Goal: Transaction & Acquisition: Purchase product/service

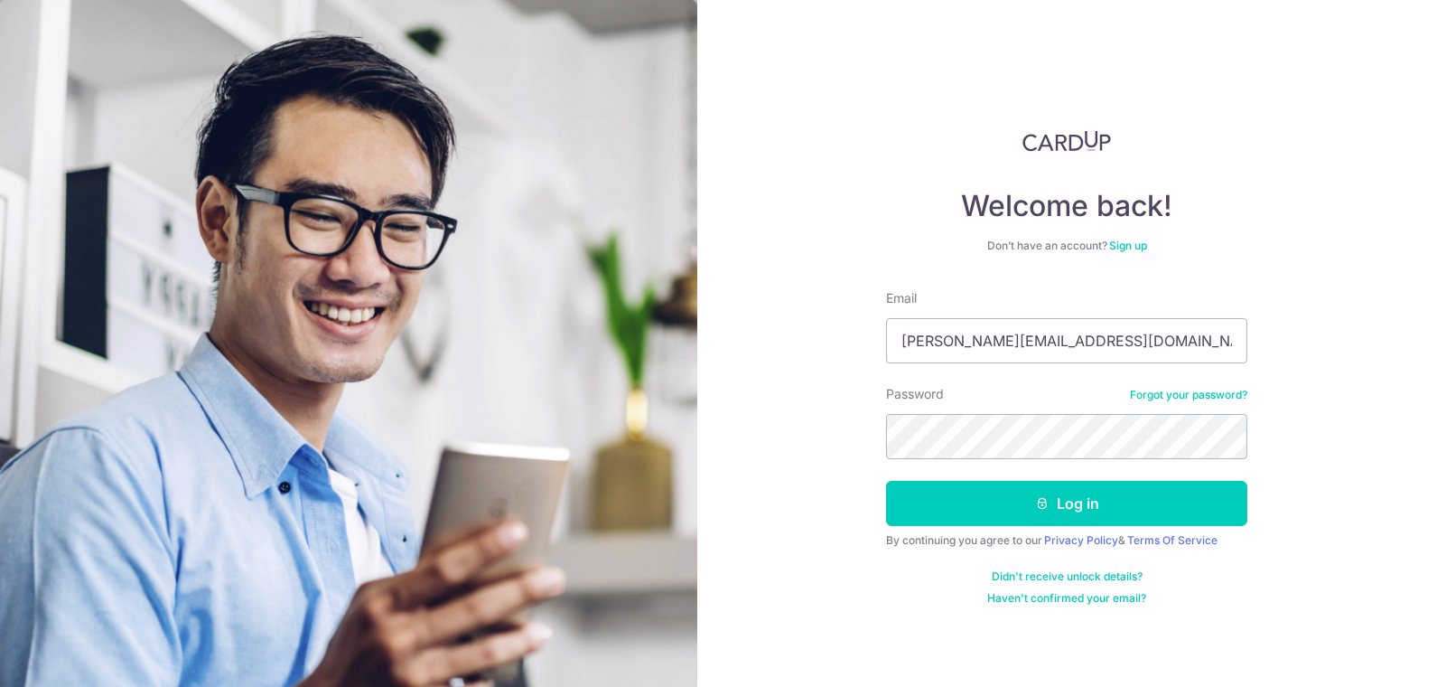
type input "sheldon@tugc.com.sg"
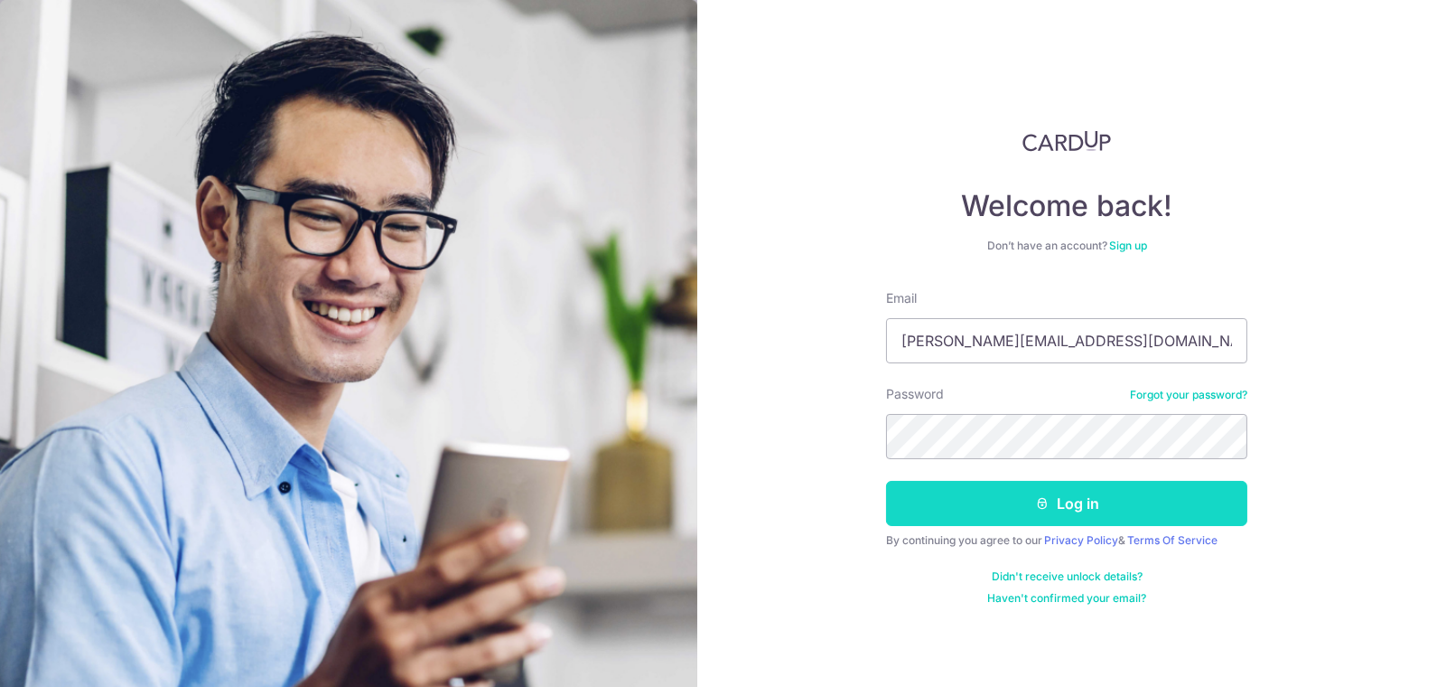
click at [1061, 495] on button "Log in" at bounding box center [1066, 503] width 361 height 45
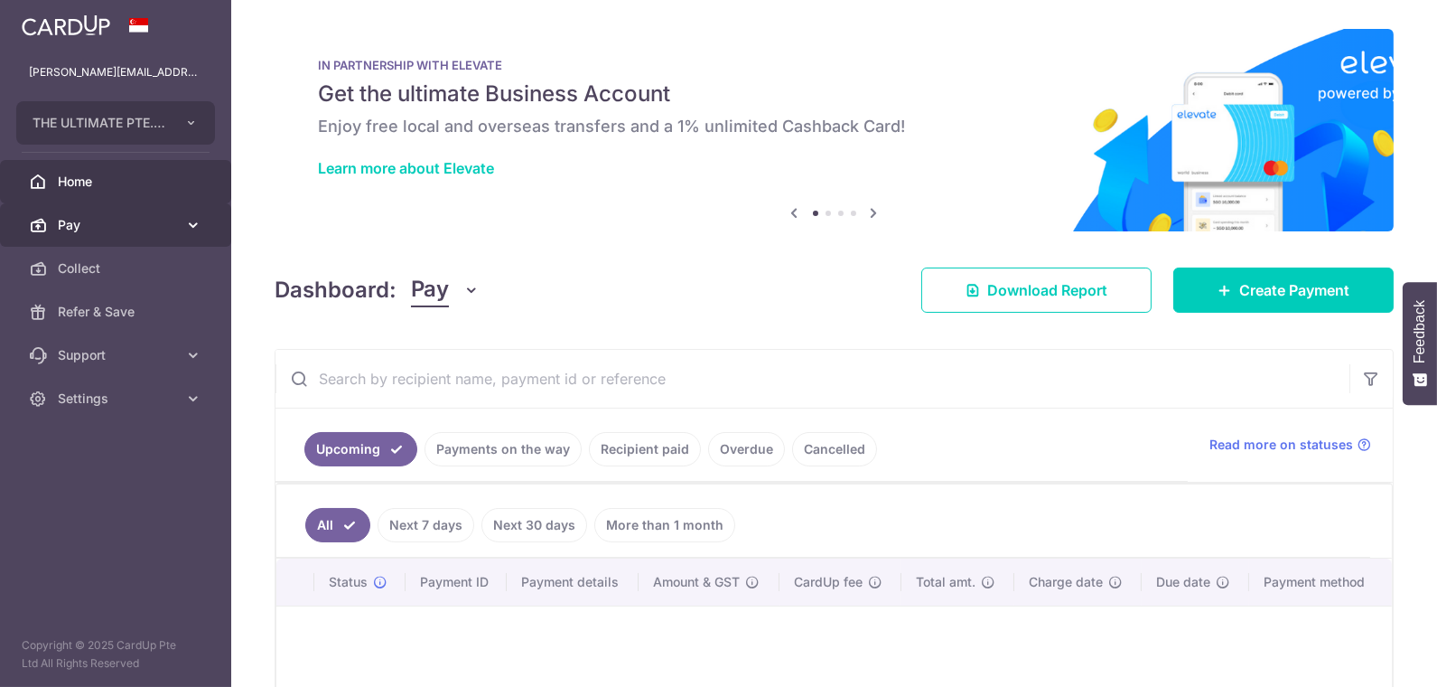
click at [73, 216] on span "Pay" at bounding box center [117, 225] width 119 height 18
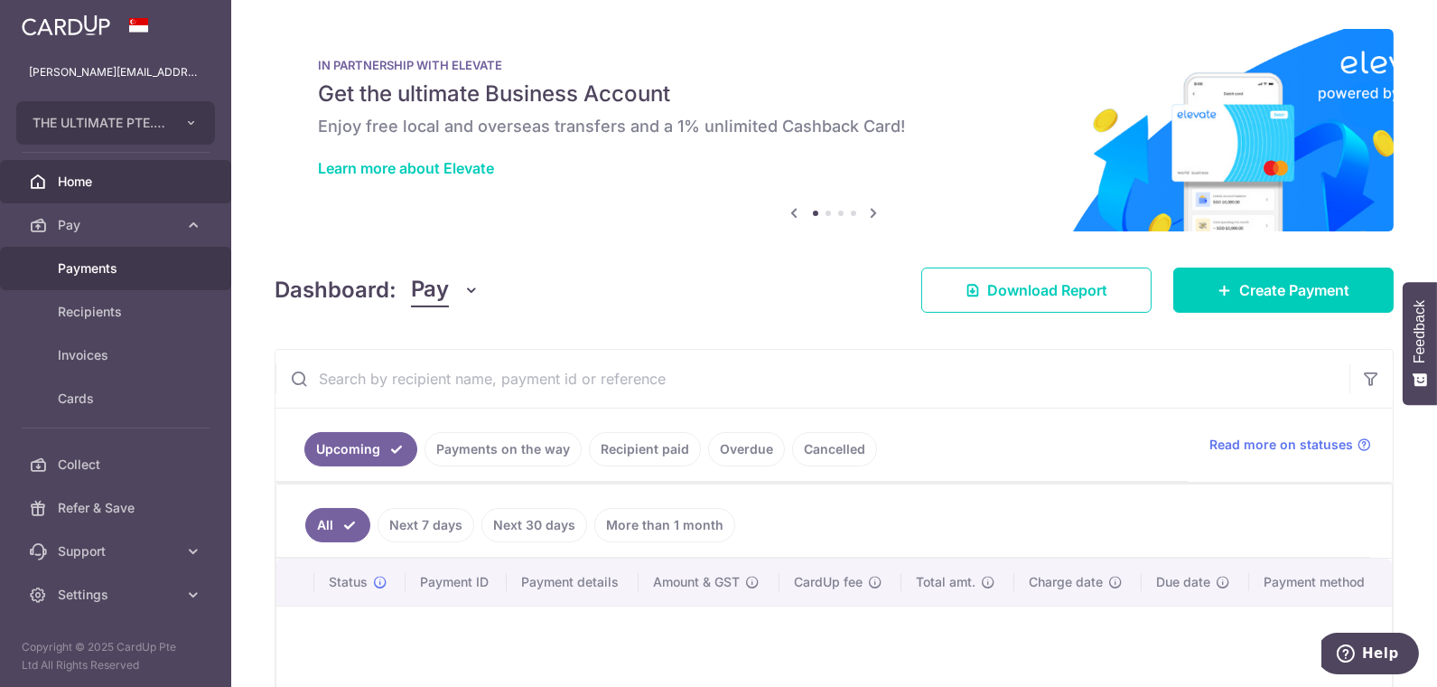
click at [106, 264] on span "Payments" at bounding box center [117, 268] width 119 height 18
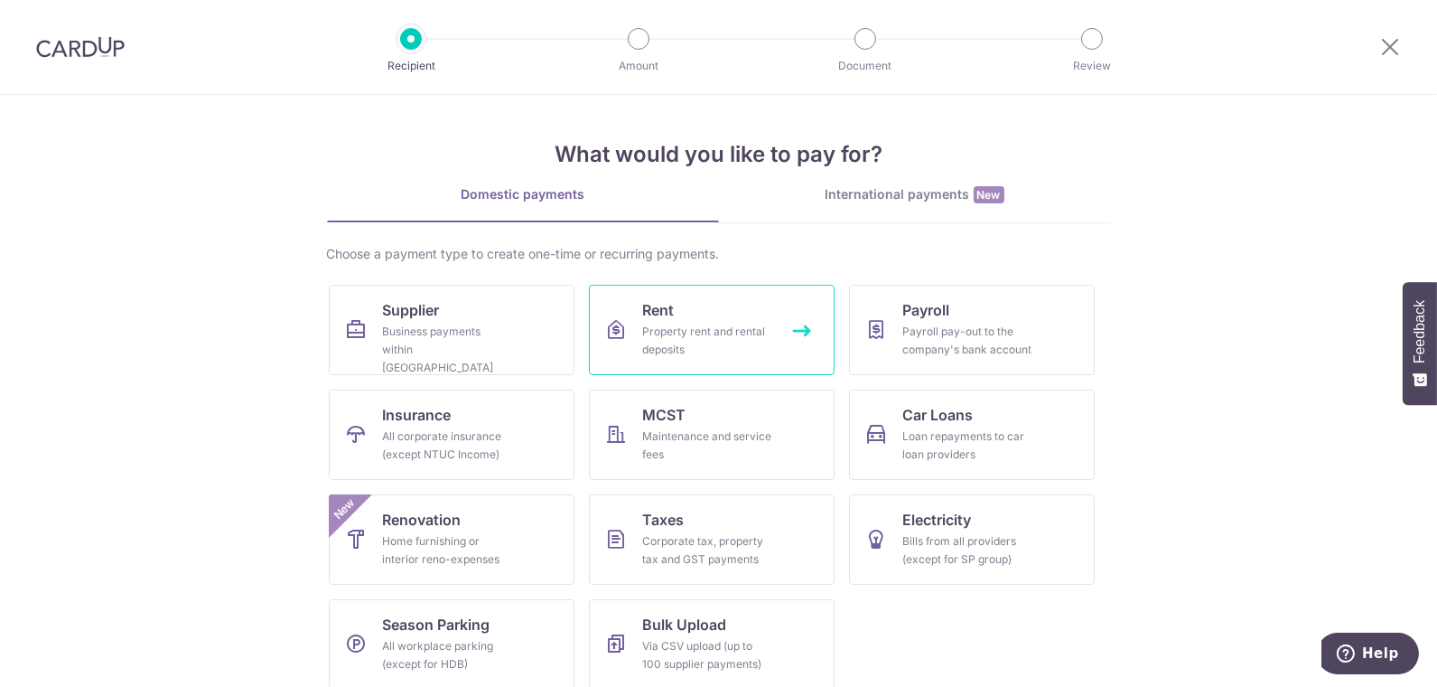
click at [692, 323] on div "Property rent and rental deposits" at bounding box center [708, 341] width 130 height 36
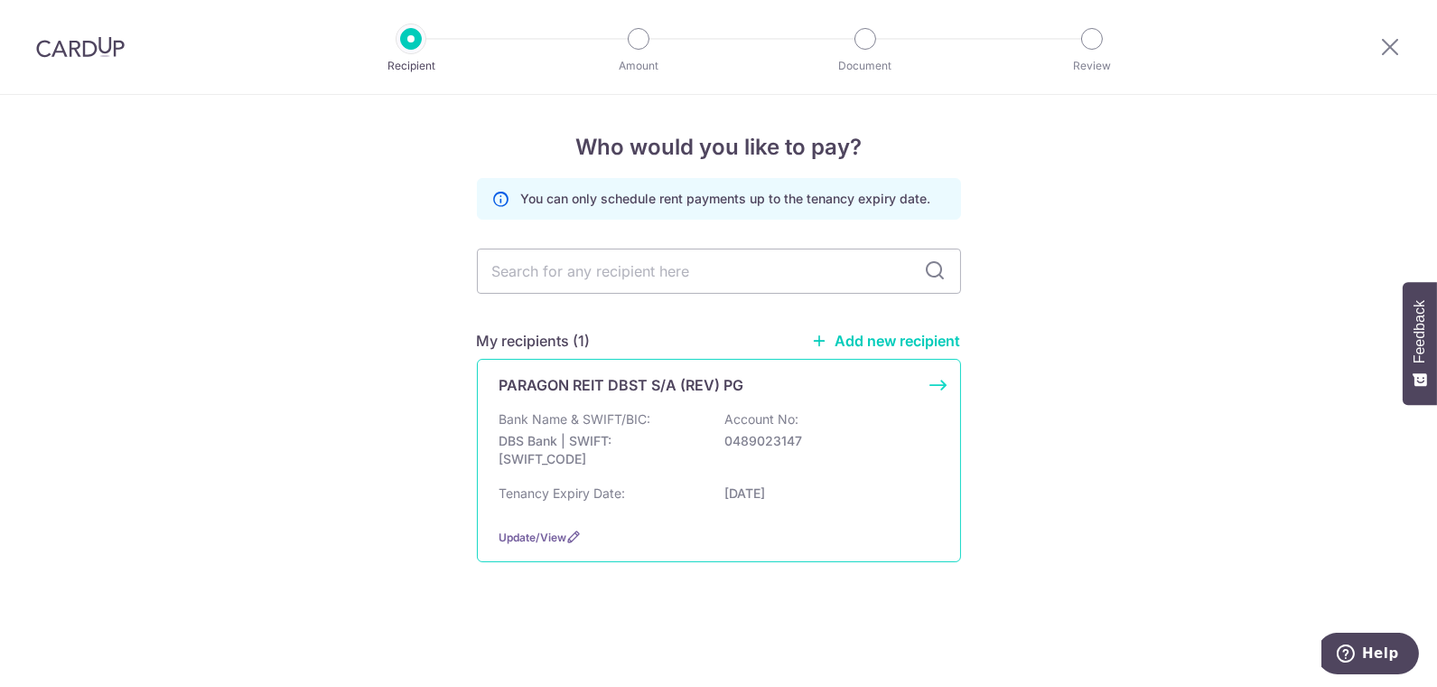
click at [660, 421] on div "Bank Name & SWIFT/BIC: DBS Bank | SWIFT: DBSSSGSGXXX Account No: 0489023147" at bounding box center [719, 443] width 439 height 67
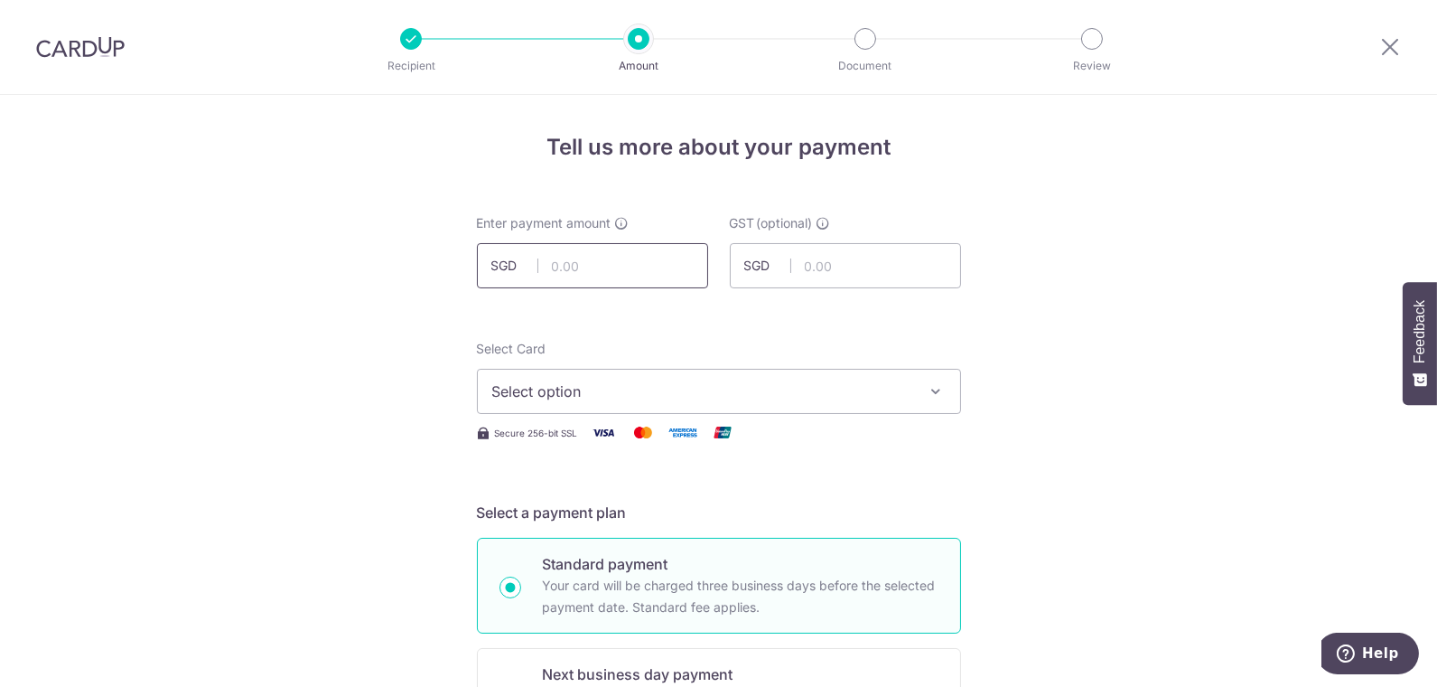
drag, startPoint x: 596, startPoint y: 269, endPoint x: 862, endPoint y: 163, distance: 286.2
click at [596, 269] on input "text" at bounding box center [592, 265] width 231 height 45
type input "88,996.76"
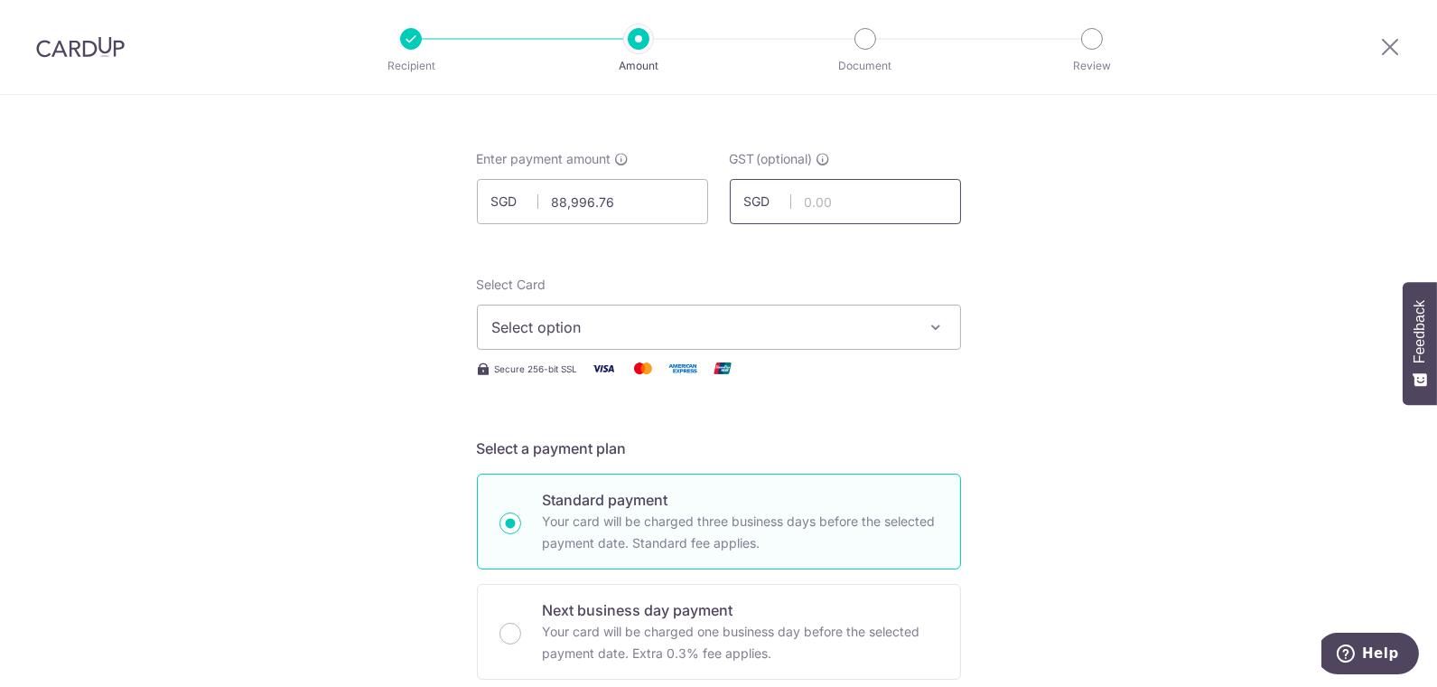
scroll to position [201, 0]
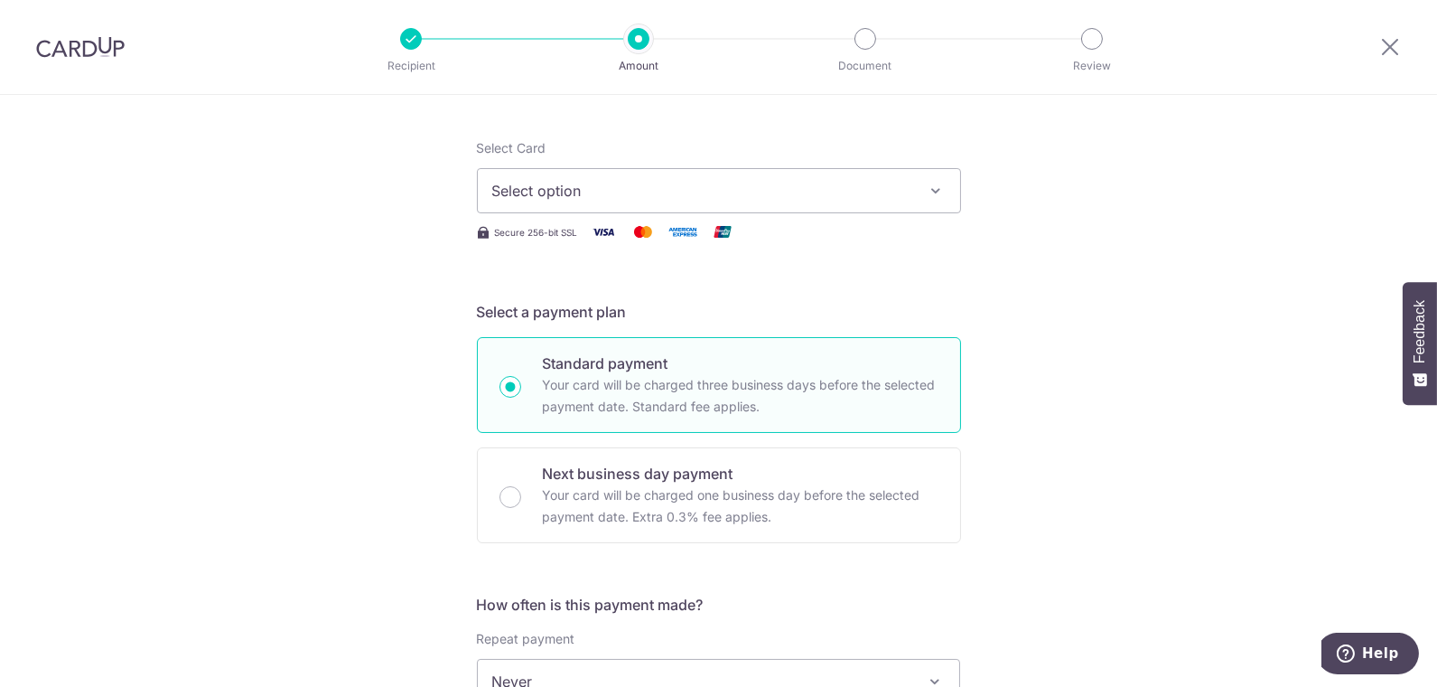
click at [606, 181] on span "Select option" at bounding box center [702, 191] width 421 height 22
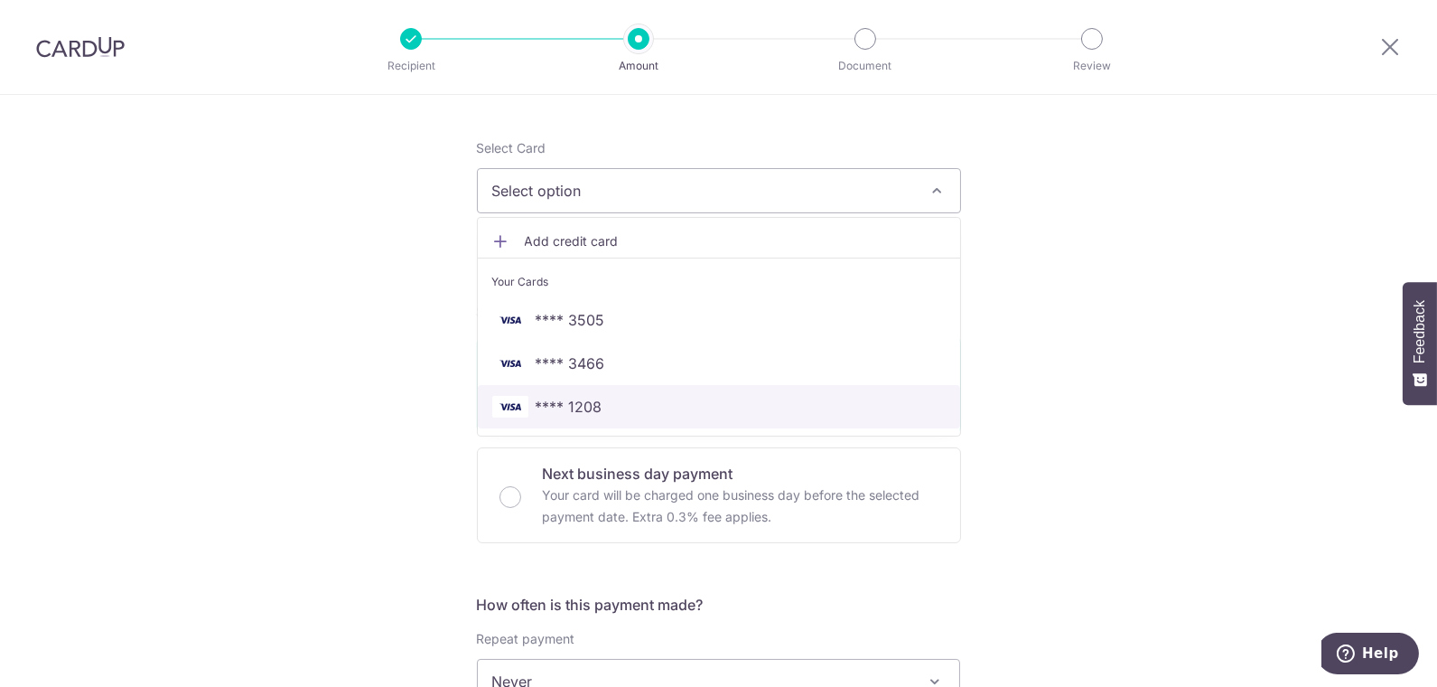
drag, startPoint x: 624, startPoint y: 409, endPoint x: 958, endPoint y: 375, distance: 336.0
click at [624, 409] on span "**** 1208" at bounding box center [718, 407] width 453 height 22
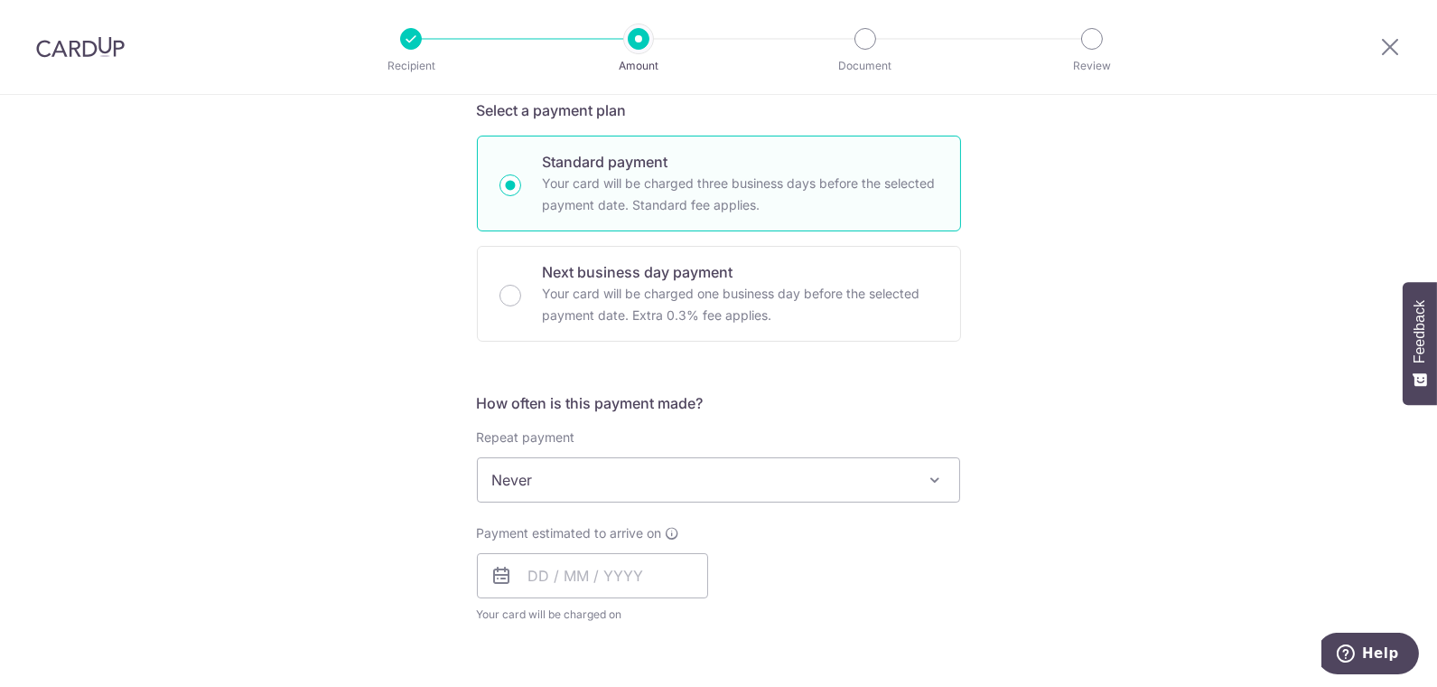
scroll to position [401, 0]
click at [522, 570] on input "text" at bounding box center [592, 576] width 231 height 45
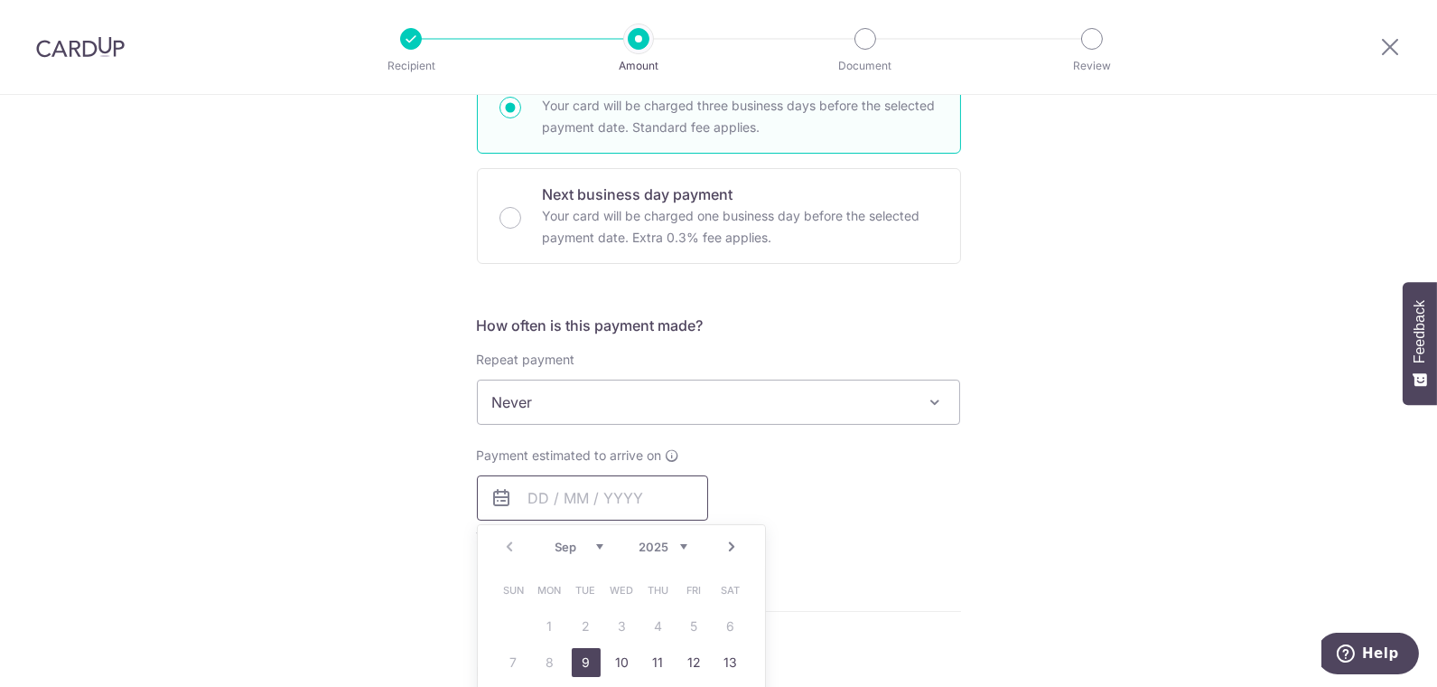
scroll to position [602, 0]
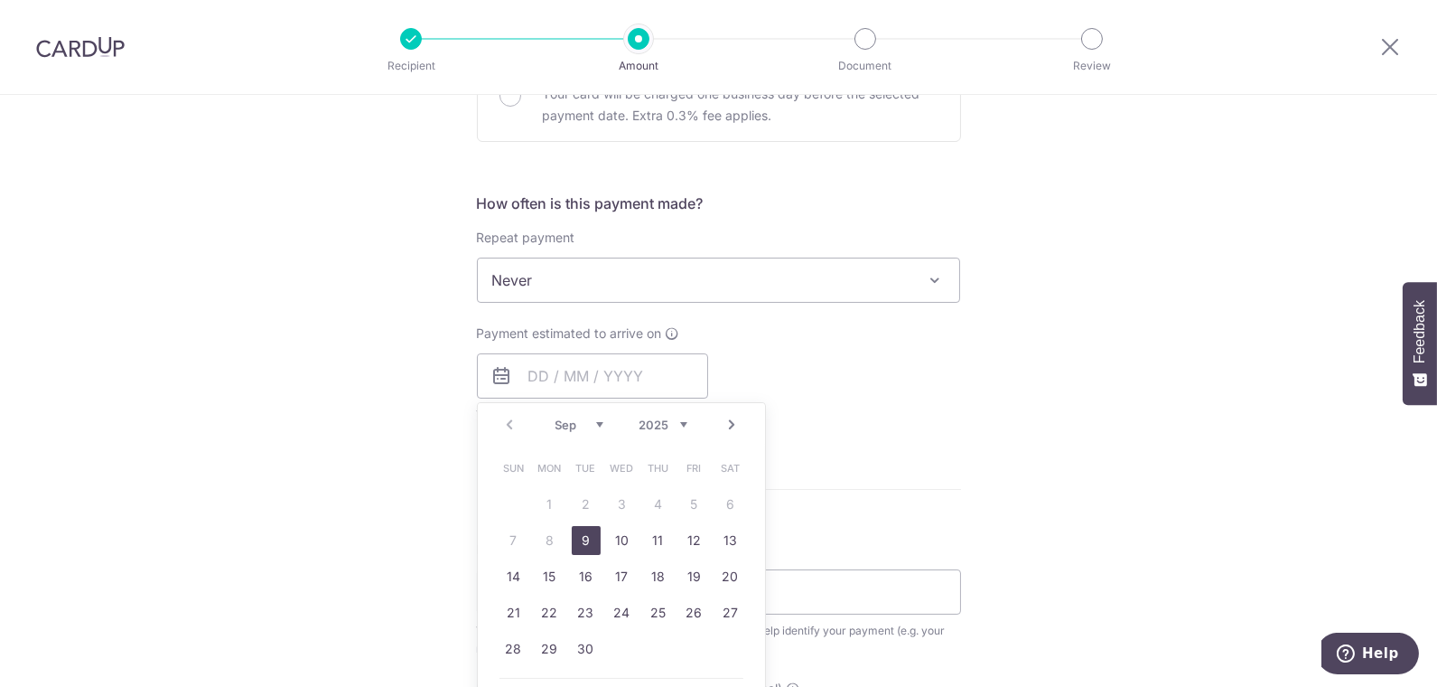
click at [574, 536] on link "9" at bounding box center [586, 540] width 29 height 29
type input "[DATE]"
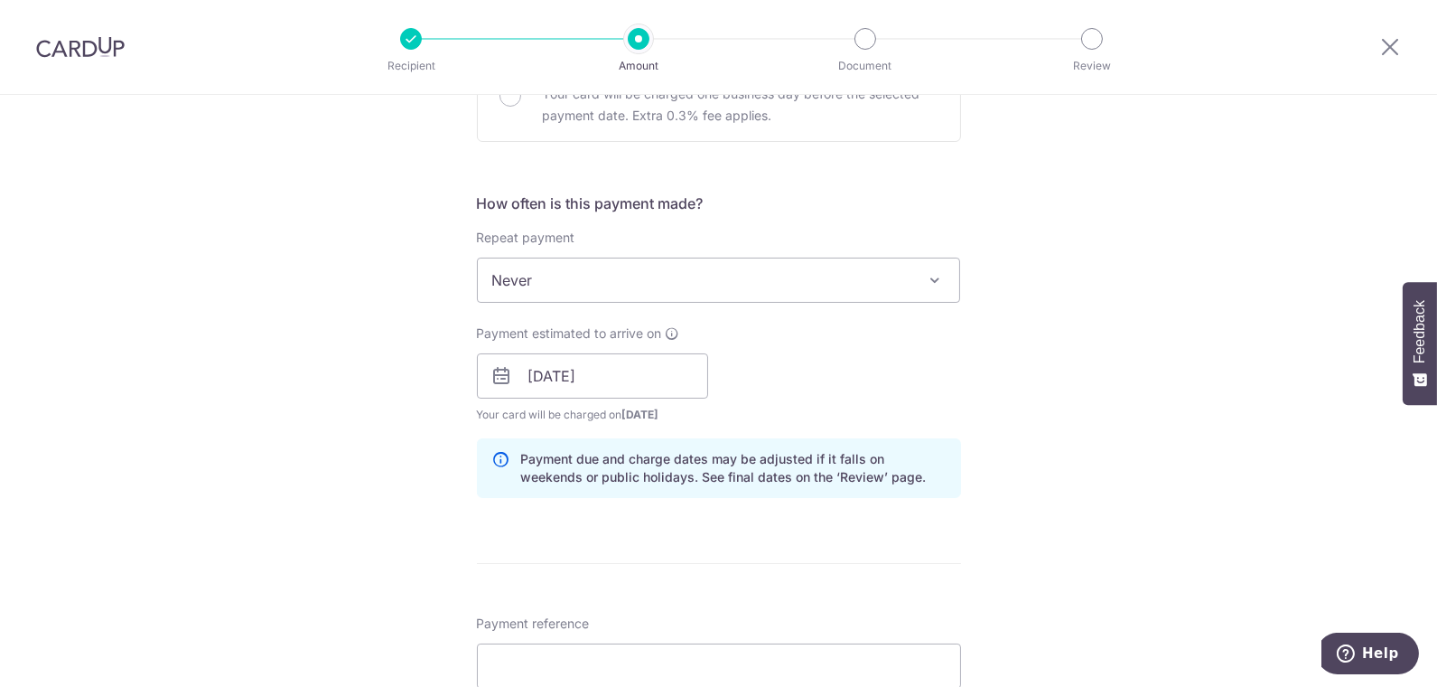
click at [1040, 394] on div "Tell us more about your payment Enter payment amount SGD 88,996.76 88996.76 GST…" at bounding box center [718, 407] width 1437 height 1829
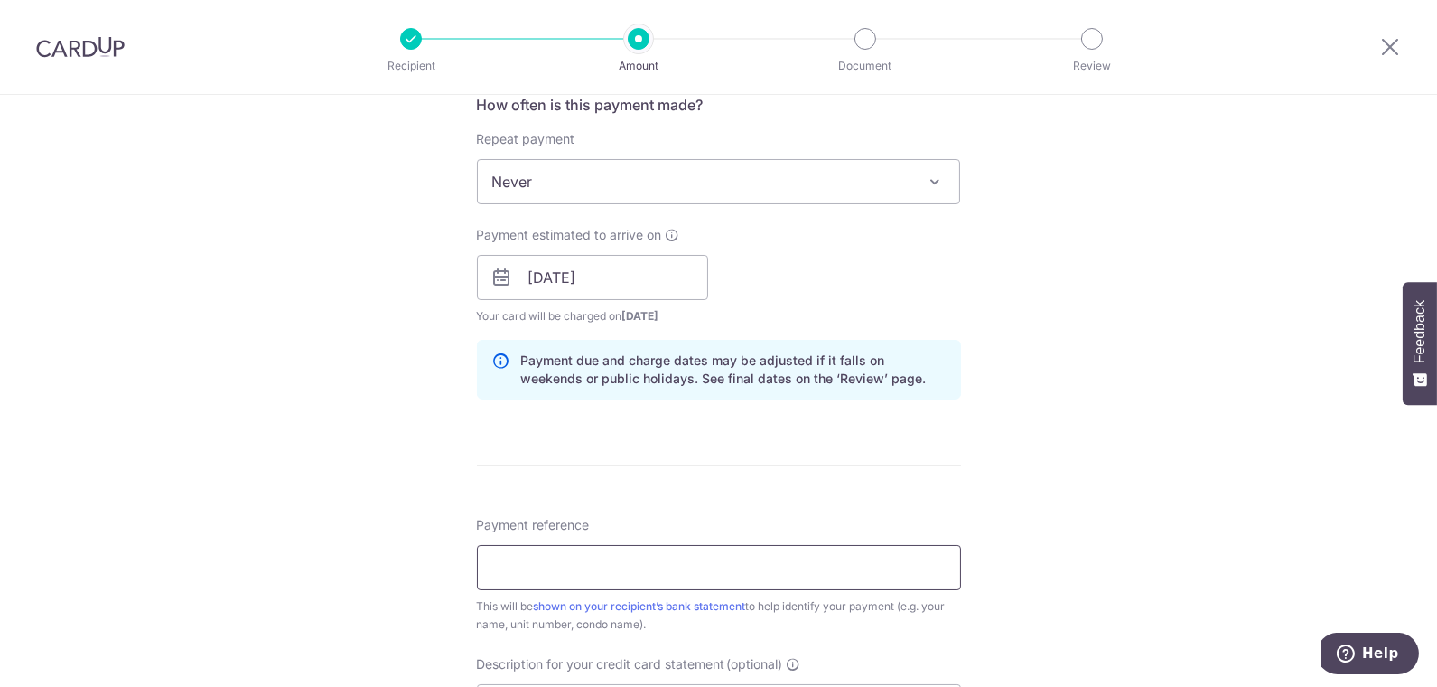
scroll to position [903, 0]
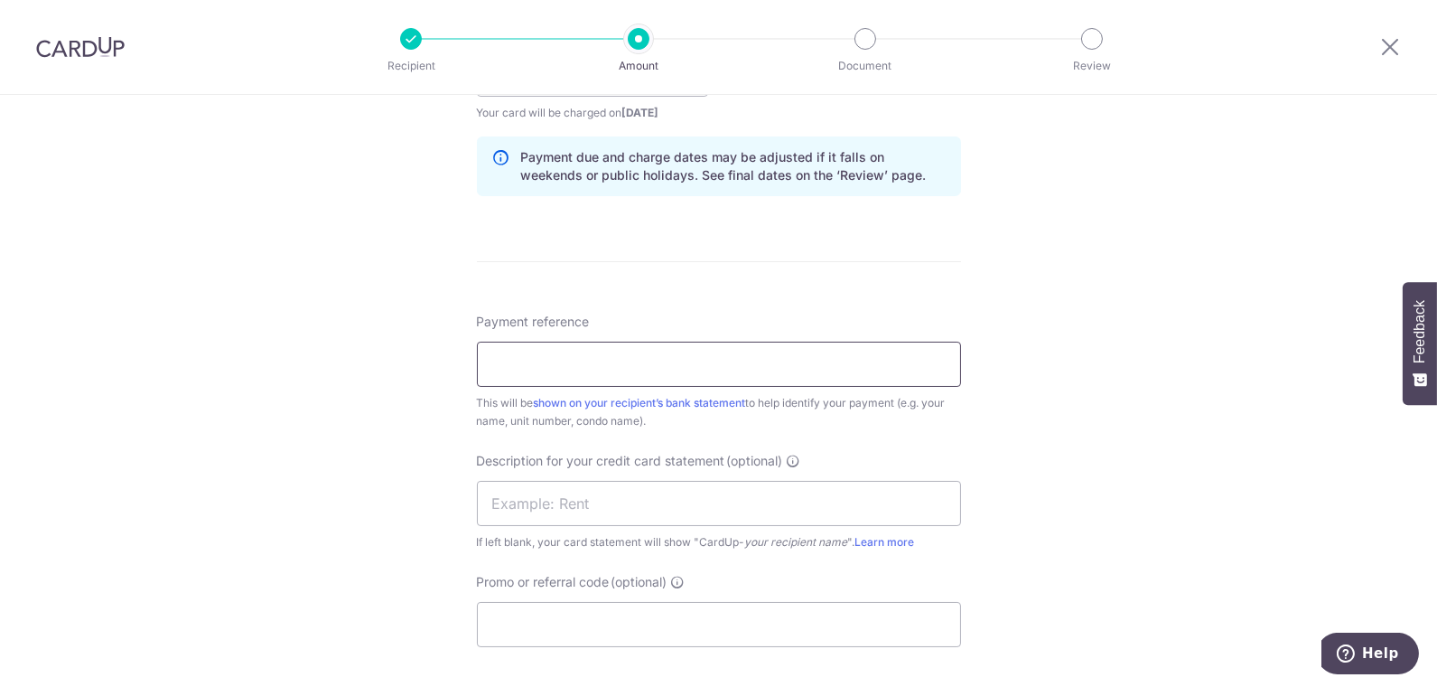
click at [601, 350] on input "Payment reference" at bounding box center [719, 363] width 484 height 45
type input "The Ultimate SRPG250861442"
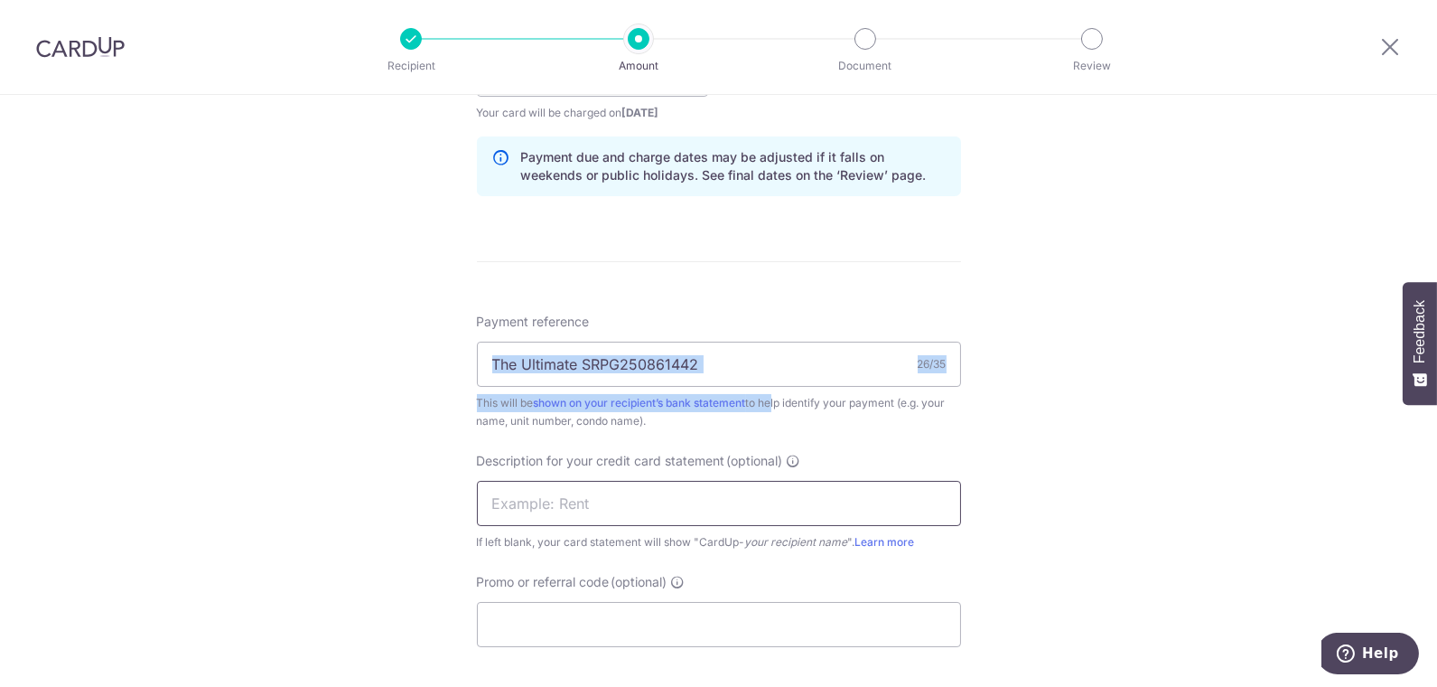
drag, startPoint x: 772, startPoint y: 384, endPoint x: 498, endPoint y: 504, distance: 299.8
click at [199, 349] on div "Tell us more about your payment Enter payment amount SGD 88,996.76 88996.76 GST…" at bounding box center [718, 105] width 1437 height 1829
copy div "26/35 This will be shown on your recipient’s bank statement to h"
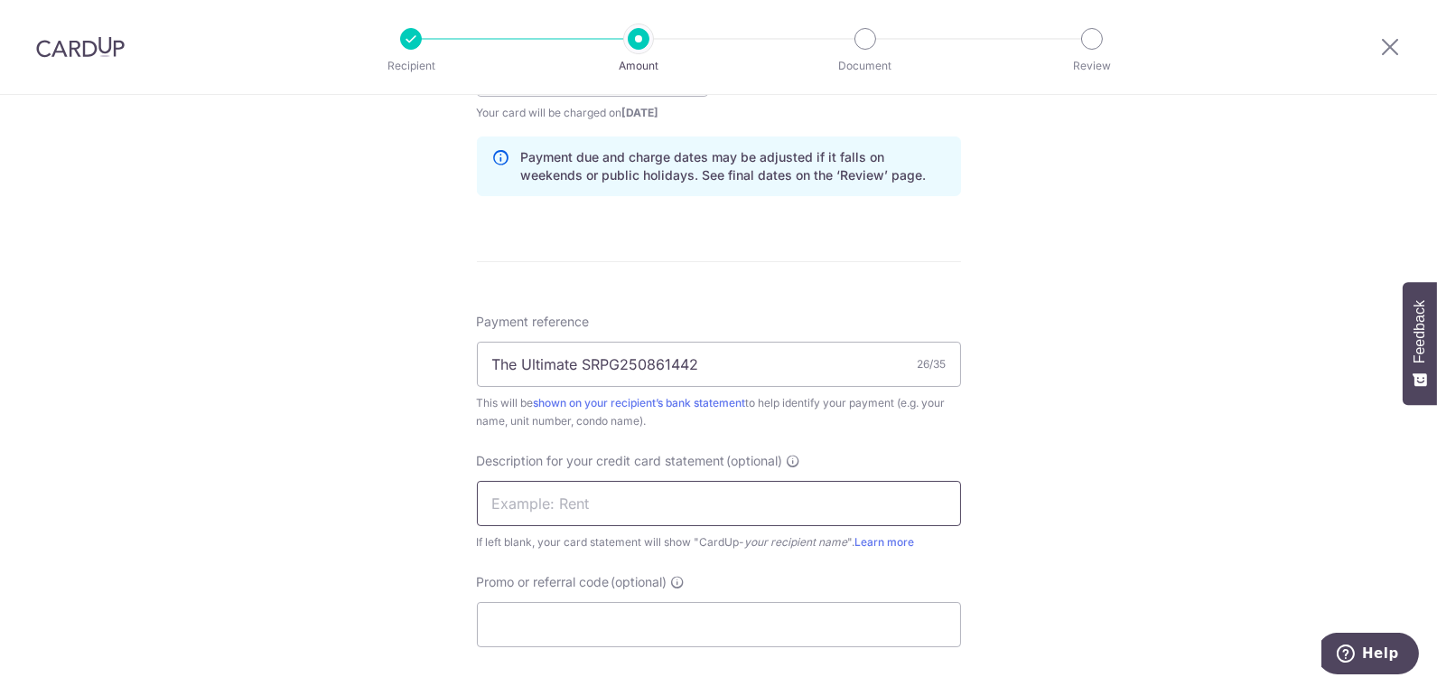
drag, startPoint x: 540, startPoint y: 507, endPoint x: 557, endPoint y: 506, distance: 17.2
click at [540, 507] on input "text" at bounding box center [719, 503] width 484 height 45
paste input "The Ultimate S"
drag, startPoint x: 638, startPoint y: 362, endPoint x: 390, endPoint y: 366, distance: 247.6
click at [390, 366] on div "Tell us more about your payment Enter payment amount SGD 88,996.76 88996.76 GST…" at bounding box center [718, 105] width 1437 height 1829
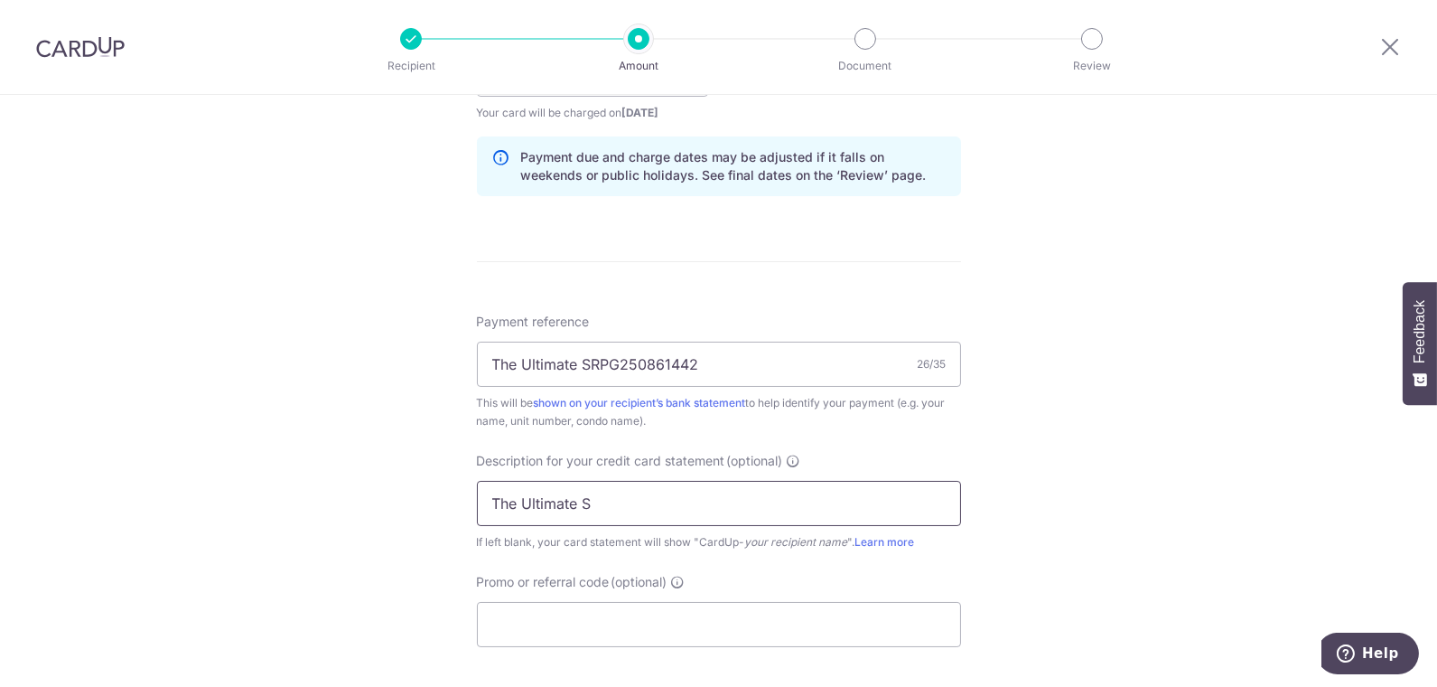
drag, startPoint x: 669, startPoint y: 506, endPoint x: 399, endPoint y: 484, distance: 271.0
click at [399, 484] on div "Tell us more about your payment Enter payment amount SGD 88,996.76 88996.76 GST…" at bounding box center [718, 105] width 1437 height 1829
paste input "The Ultimate SR"
drag, startPoint x: 631, startPoint y: 504, endPoint x: 373, endPoint y: 495, distance: 257.6
click at [373, 495] on div "Tell us more about your payment Enter payment amount SGD 88,996.76 88996.76 GST…" at bounding box center [718, 105] width 1437 height 1829
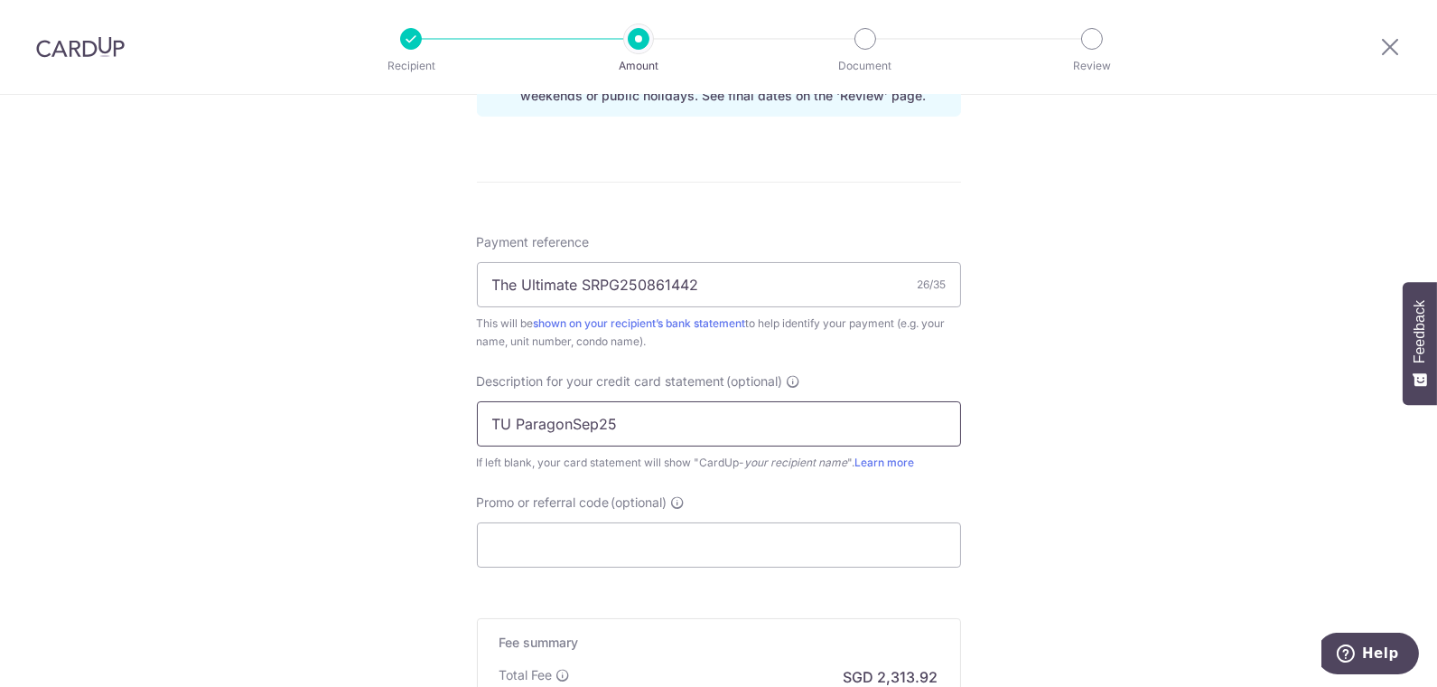
scroll to position [1104, 0]
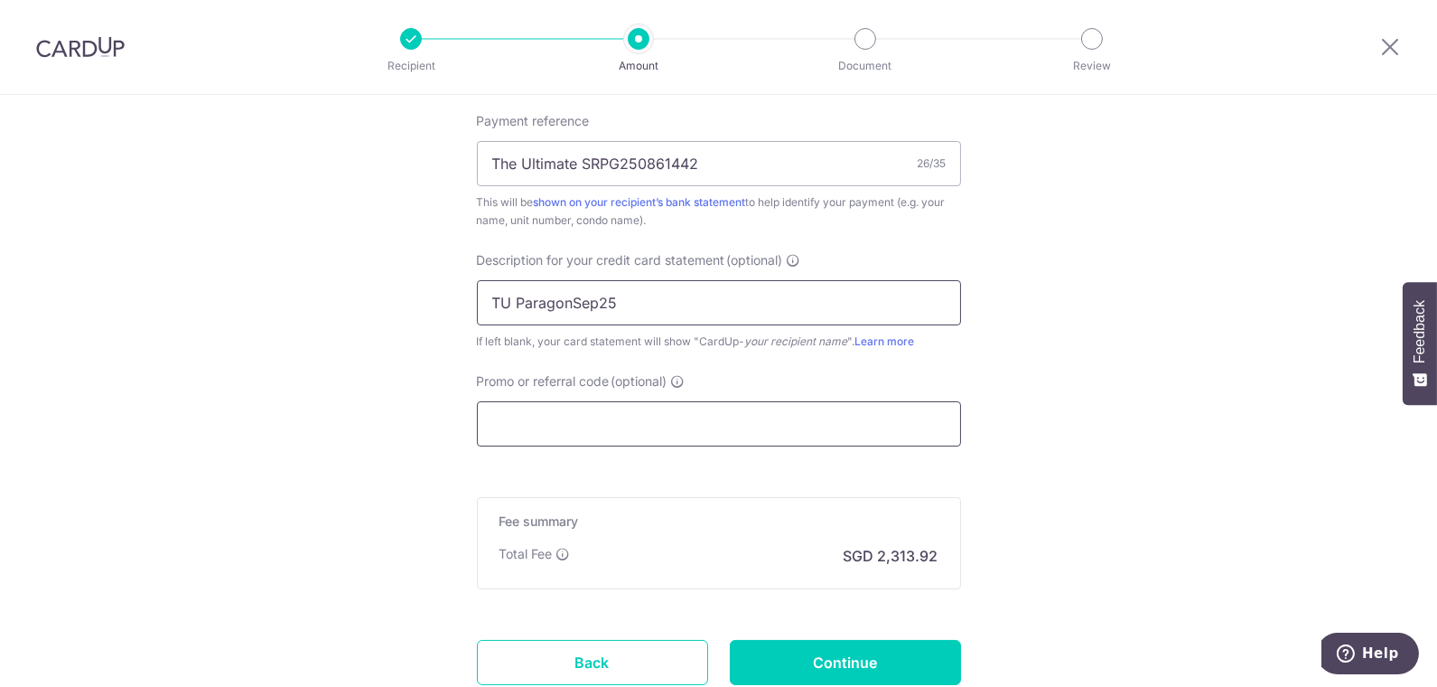
type input "TU ParagonSep25"
click at [572, 425] on input "Promo or referral code (optional)" at bounding box center [719, 423] width 484 height 45
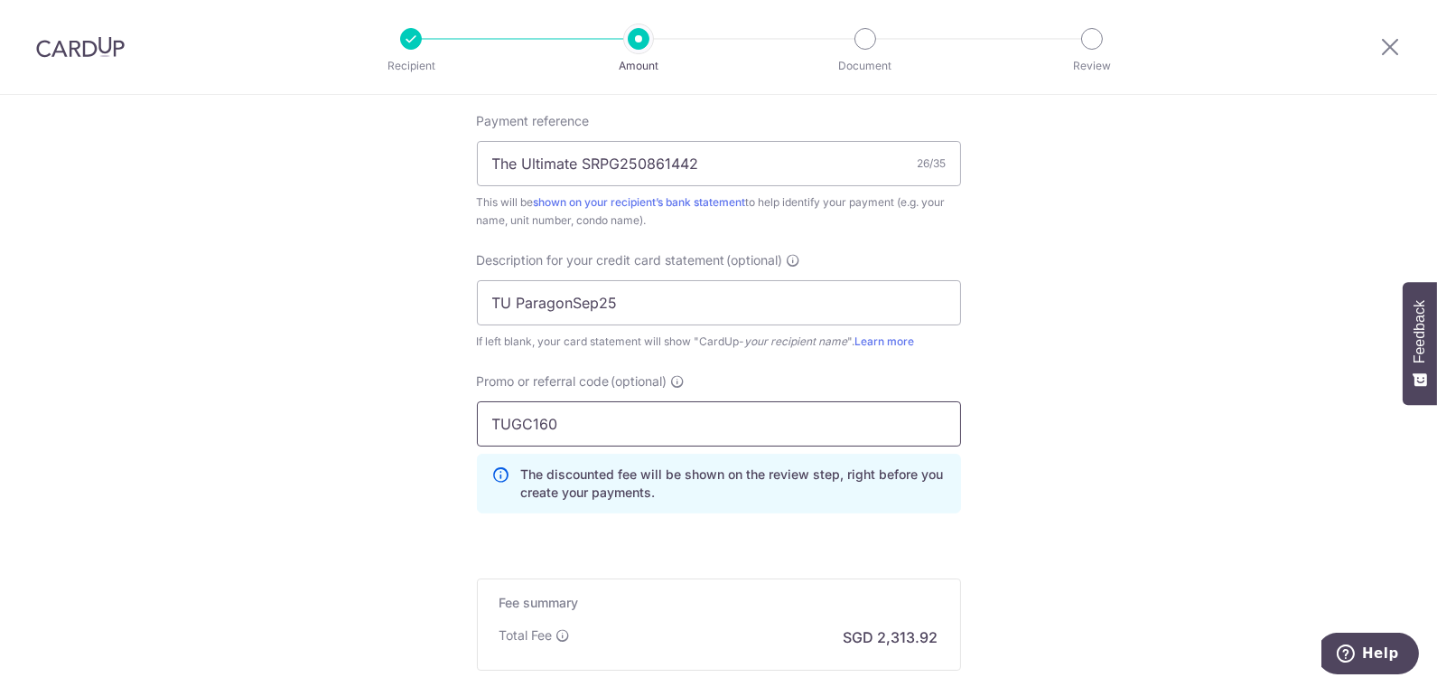
type input "TUGC160"
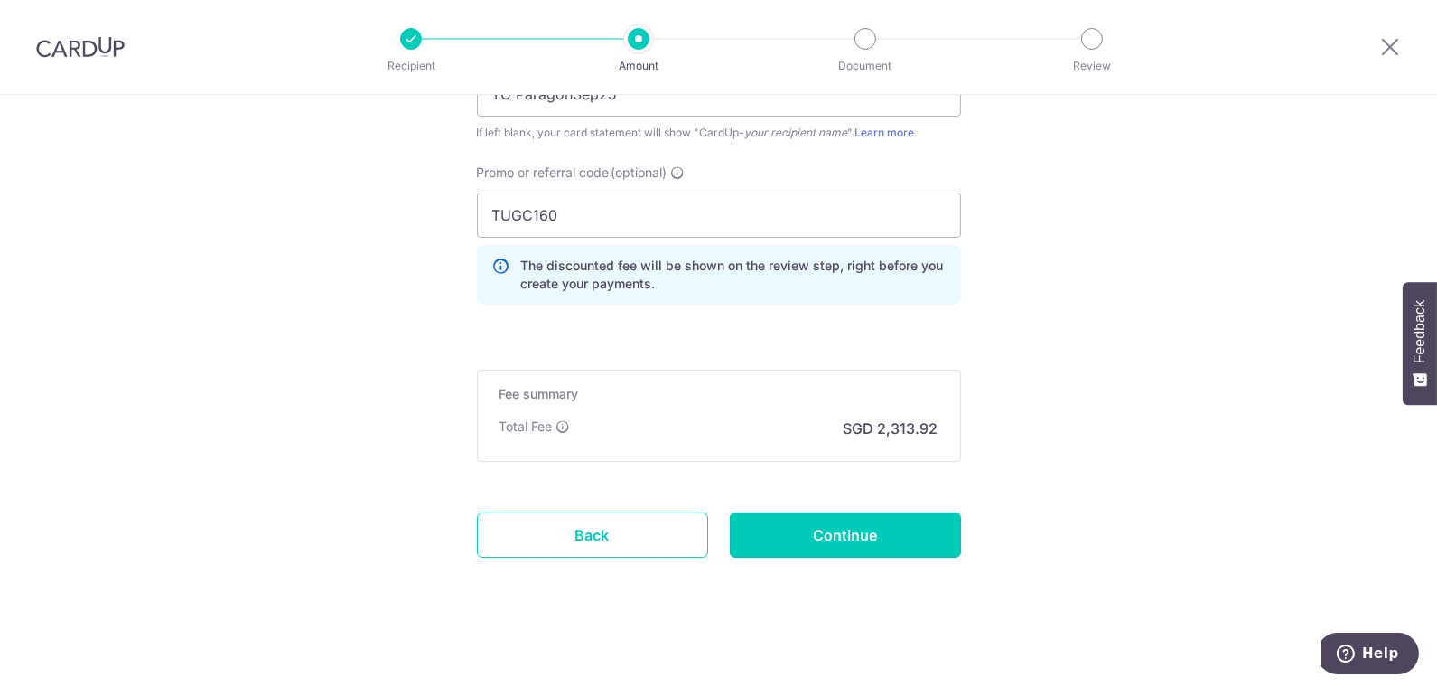
click at [874, 525] on input "Continue" at bounding box center [845, 534] width 231 height 45
type input "Create Schedule"
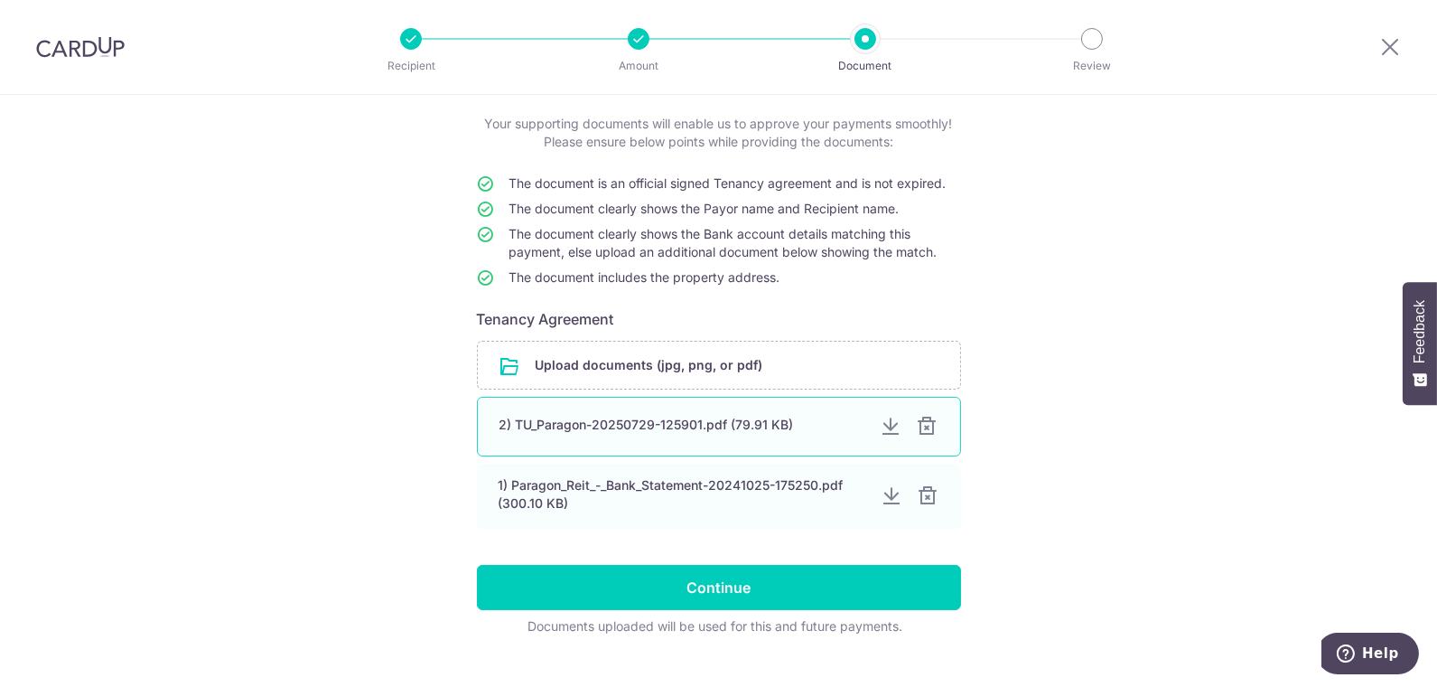
scroll to position [100, 0]
click at [923, 423] on div at bounding box center [928, 426] width 22 height 22
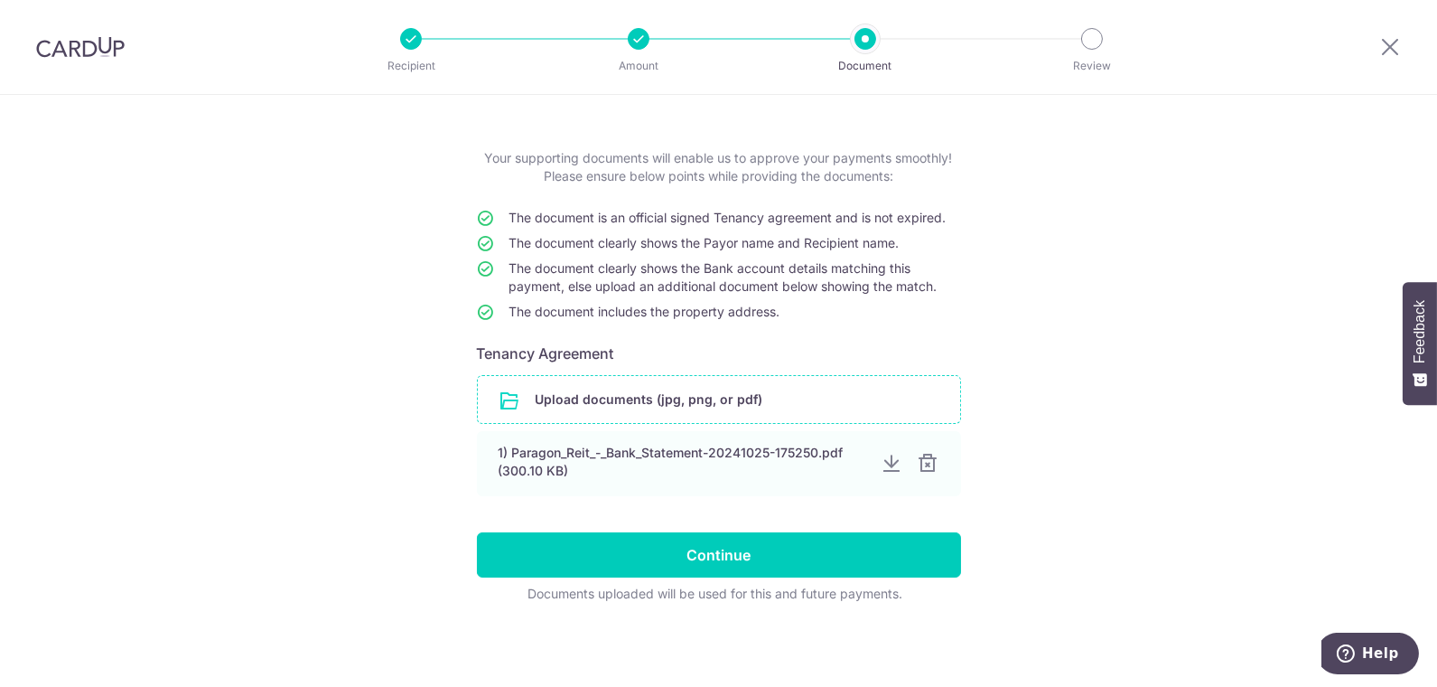
scroll to position [64, 0]
click at [849, 407] on input "file" at bounding box center [719, 400] width 482 height 47
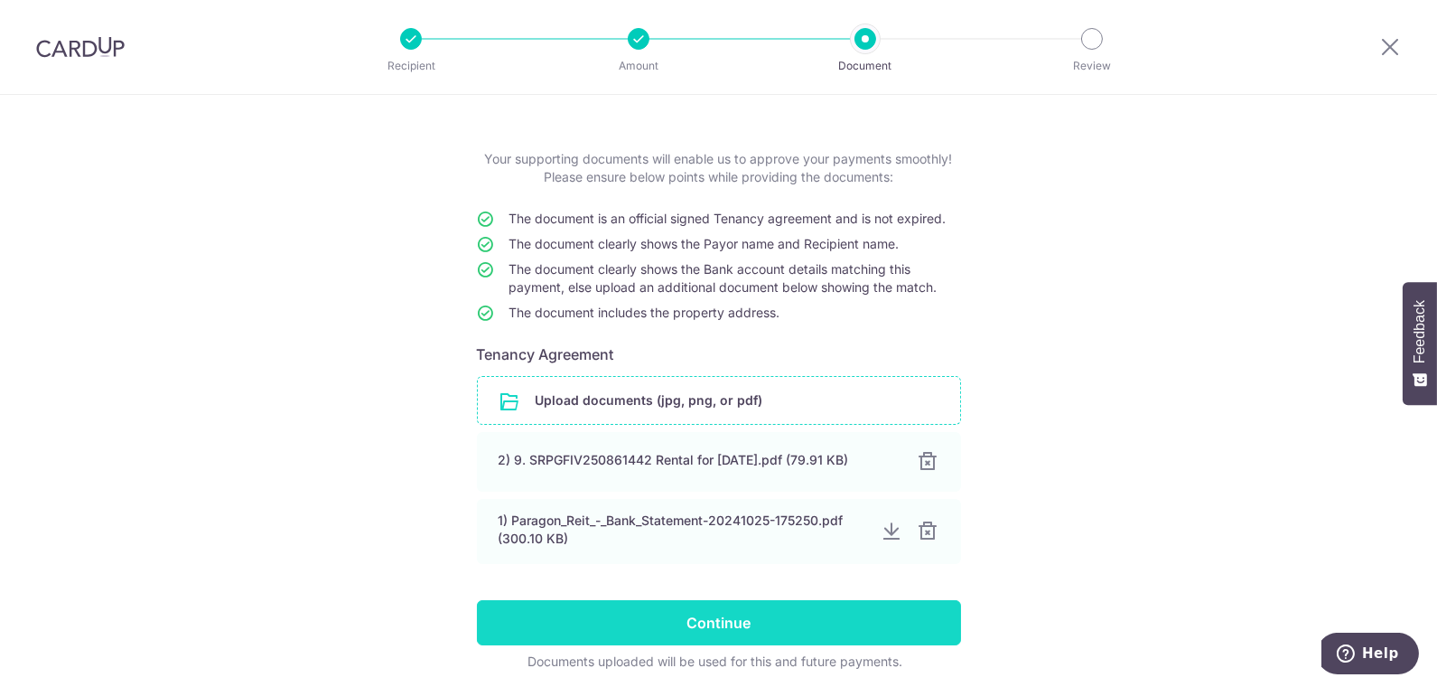
click at [782, 621] on input "Continue" at bounding box center [719, 622] width 484 height 45
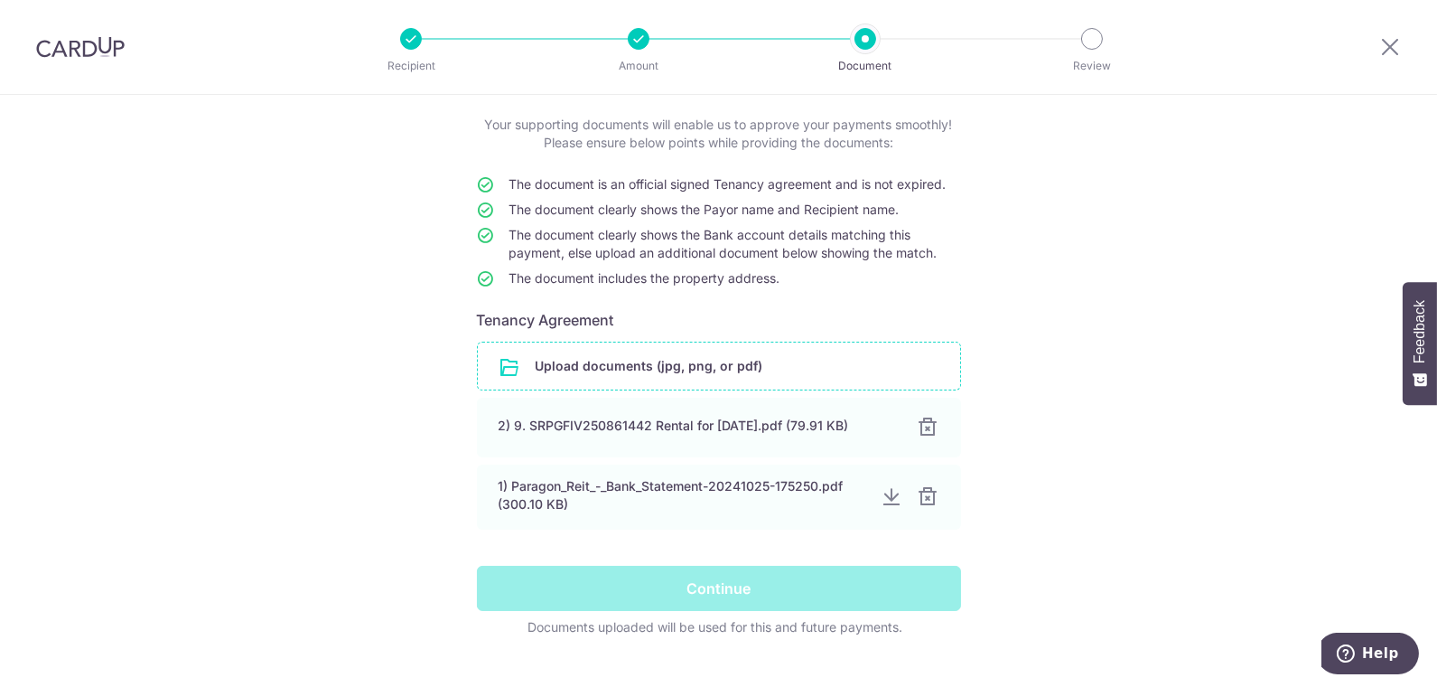
scroll to position [100, 0]
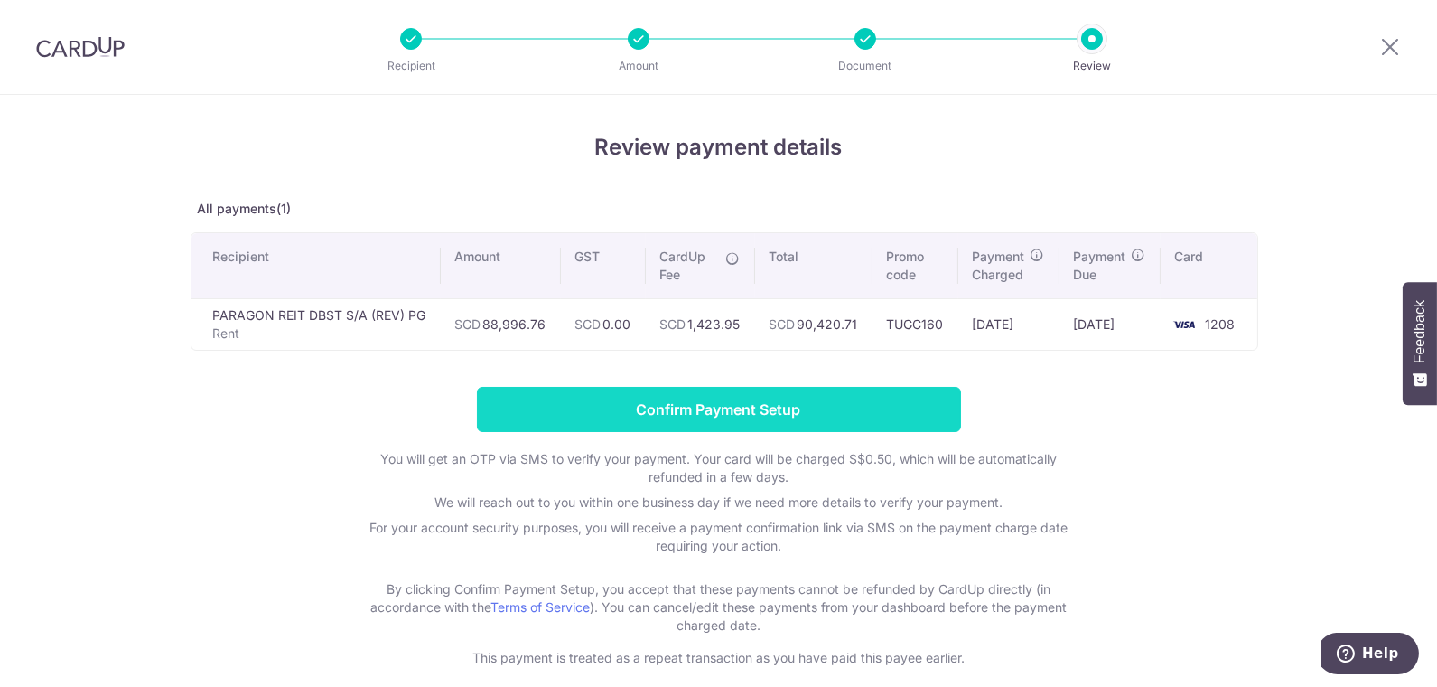
click at [712, 409] on input "Confirm Payment Setup" at bounding box center [719, 409] width 484 height 45
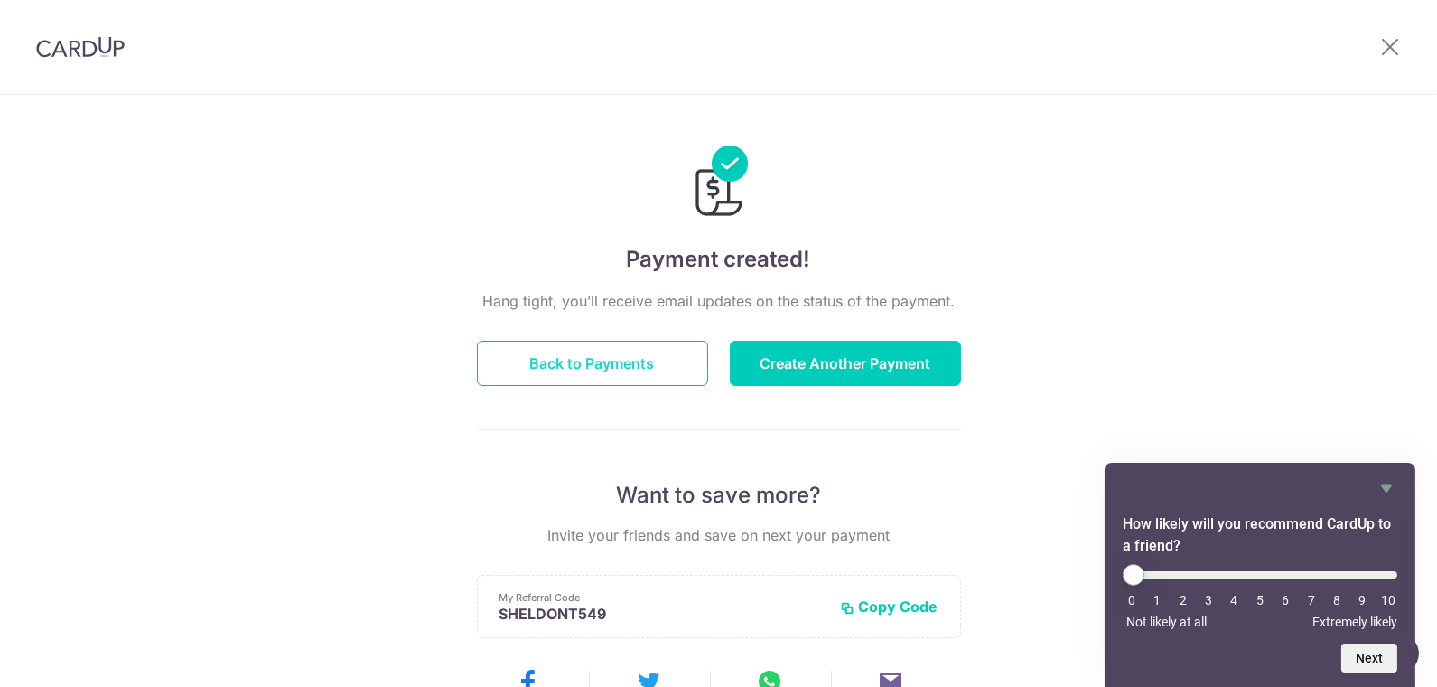
click at [636, 367] on button "Back to Payments" at bounding box center [592, 363] width 231 height 45
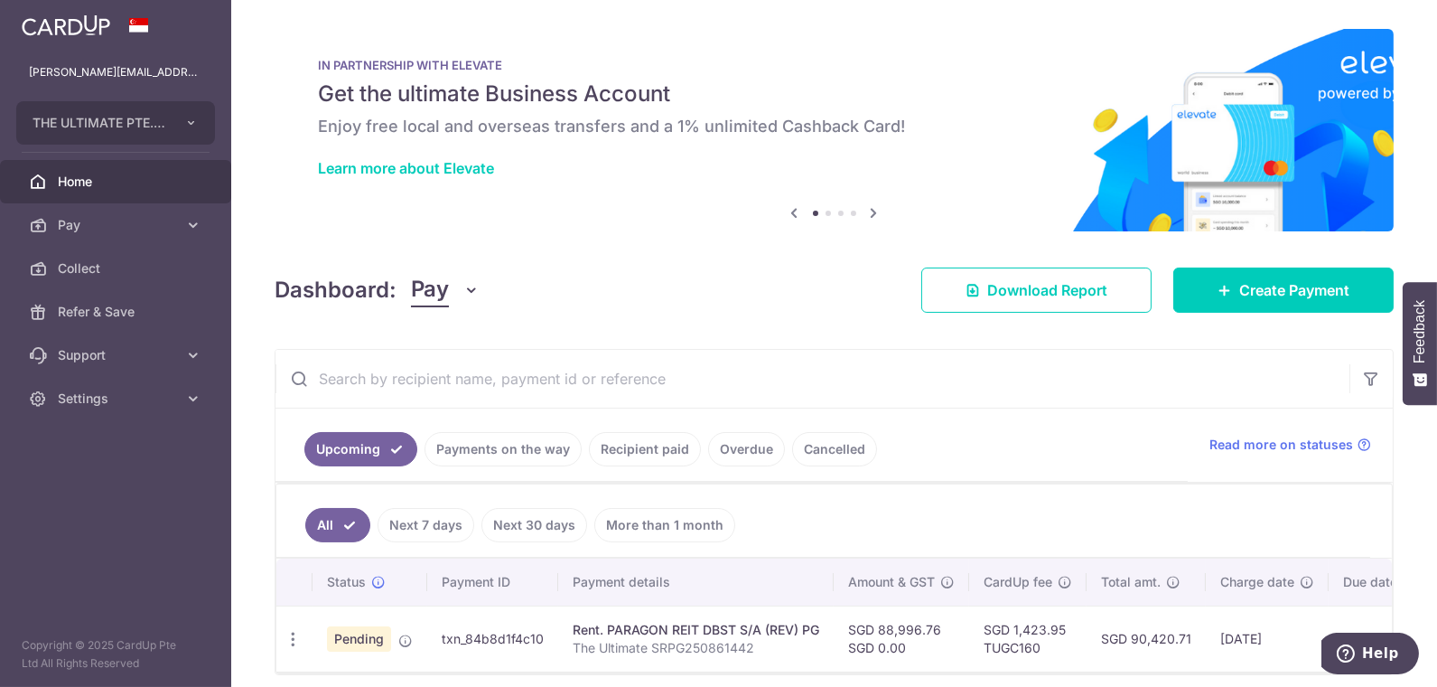
drag, startPoint x: 77, startPoint y: 405, endPoint x: 98, endPoint y: 421, distance: 26.4
click at [77, 405] on span "Settings" at bounding box center [117, 398] width 119 height 18
click at [80, 485] on span "Logout" at bounding box center [117, 485] width 119 height 18
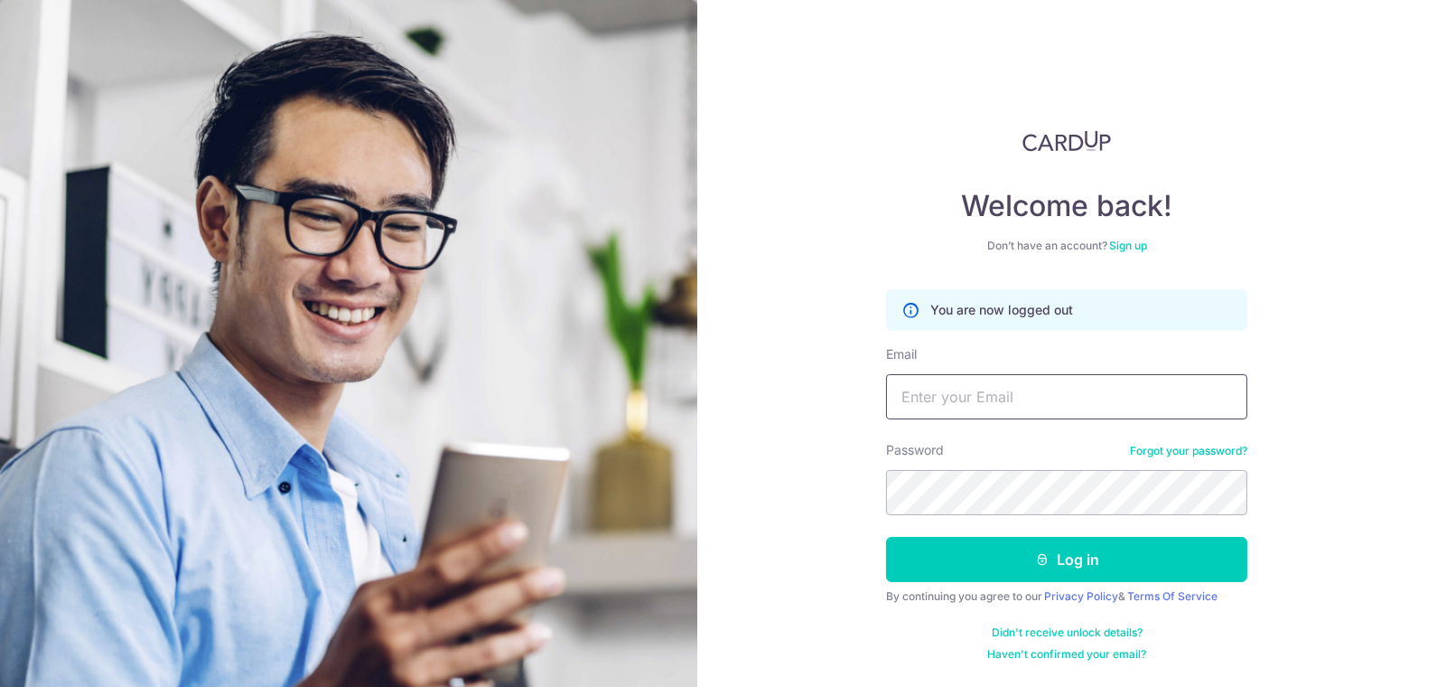
click at [1090, 398] on input "Email" at bounding box center [1066, 396] width 361 height 45
paste input "[PERSON_NAME][EMAIL_ADDRESS][DOMAIN_NAME]"
type input "[PERSON_NAME][EMAIL_ADDRESS][DOMAIN_NAME]"
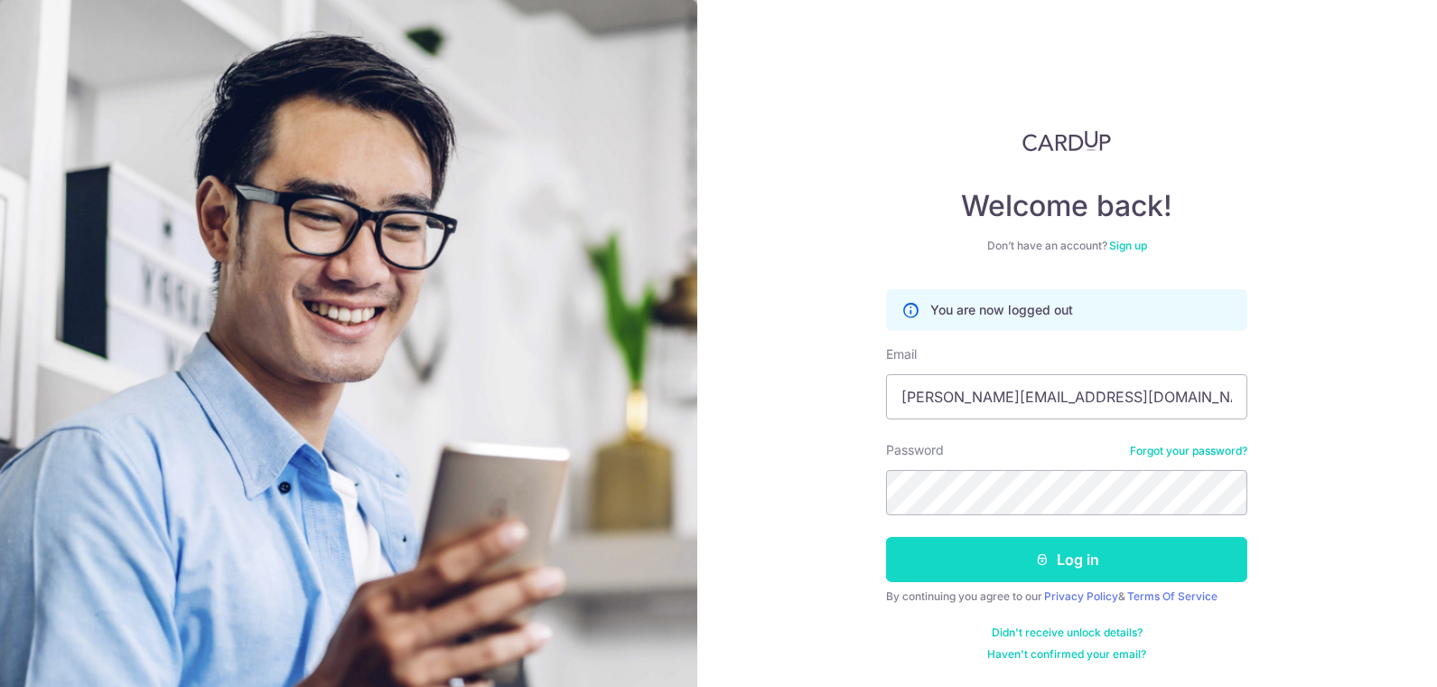
click at [1024, 547] on button "Log in" at bounding box center [1066, 559] width 361 height 45
